Goal: Navigation & Orientation: Find specific page/section

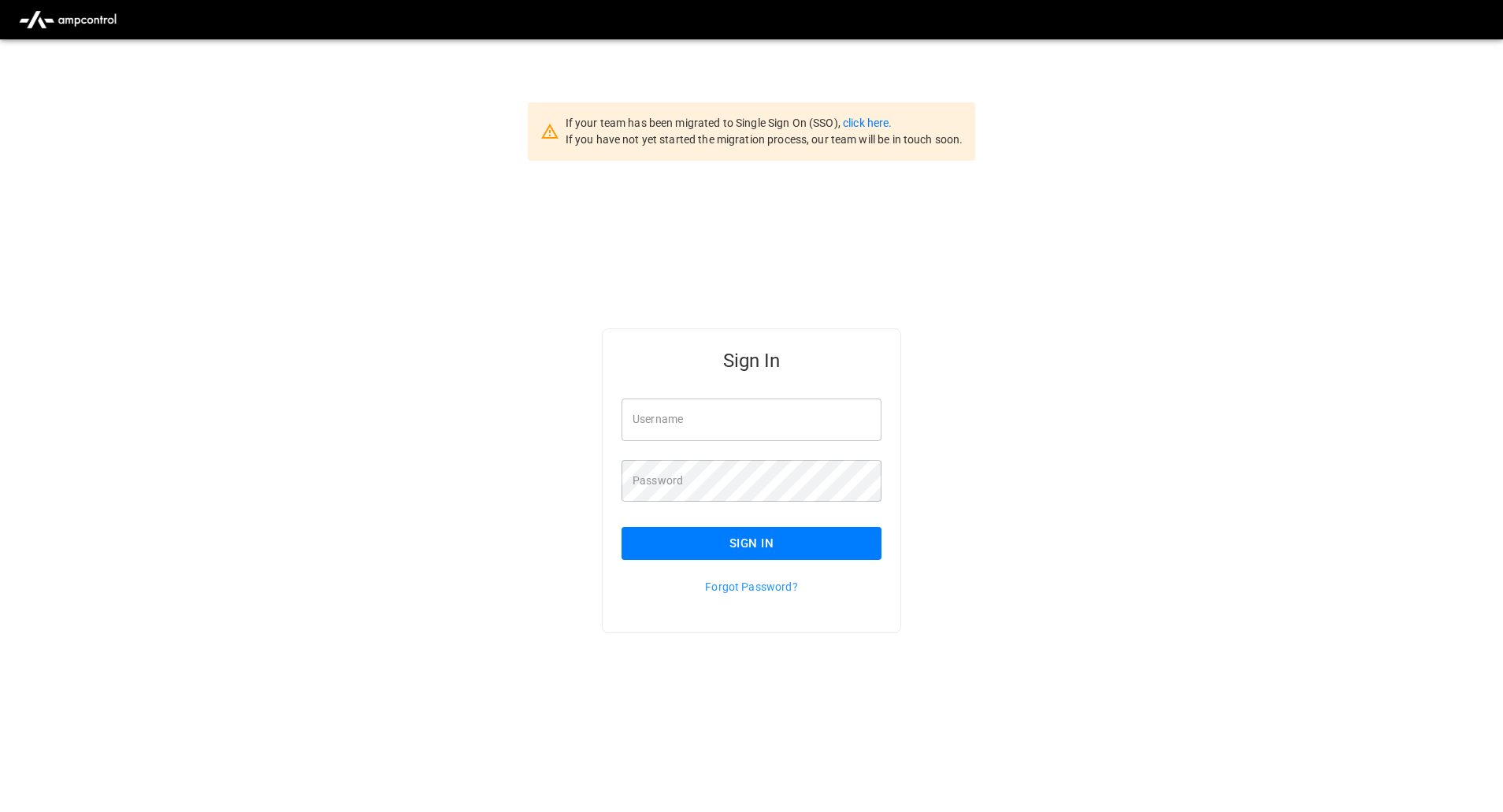
type input "**********"
click at [799, 555] on button "Sign In" at bounding box center [751, 543] width 260 height 33
